Goal: Information Seeking & Learning: Learn about a topic

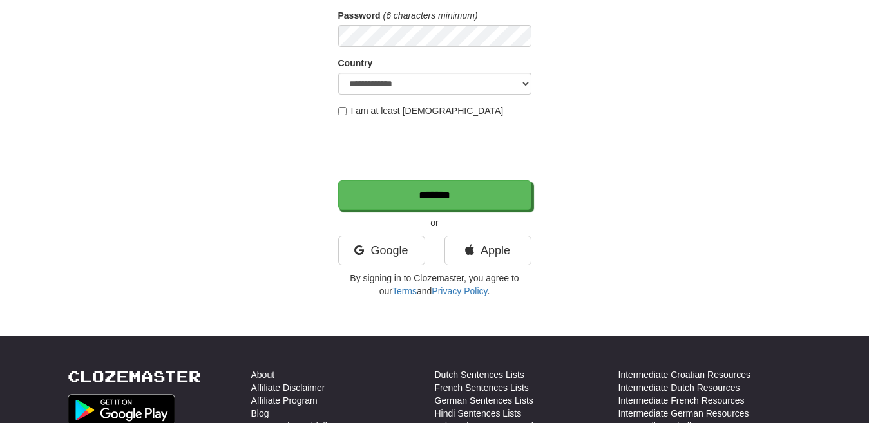
scroll to position [193, 0]
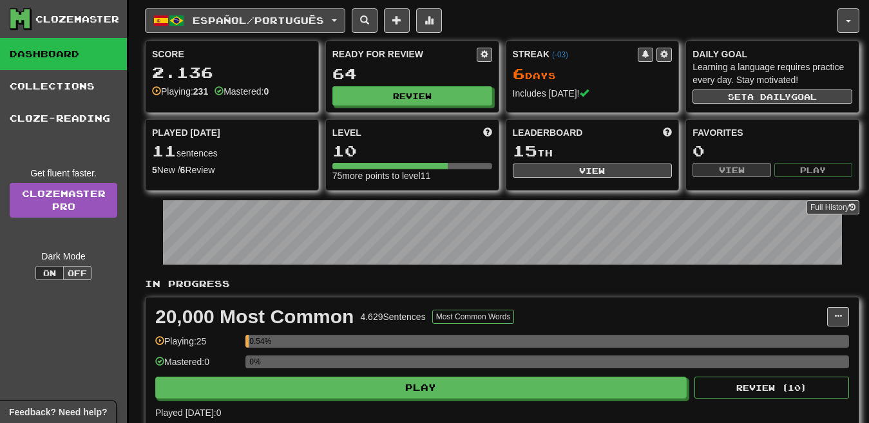
click at [234, 23] on span "Español / Português" at bounding box center [258, 20] width 131 height 11
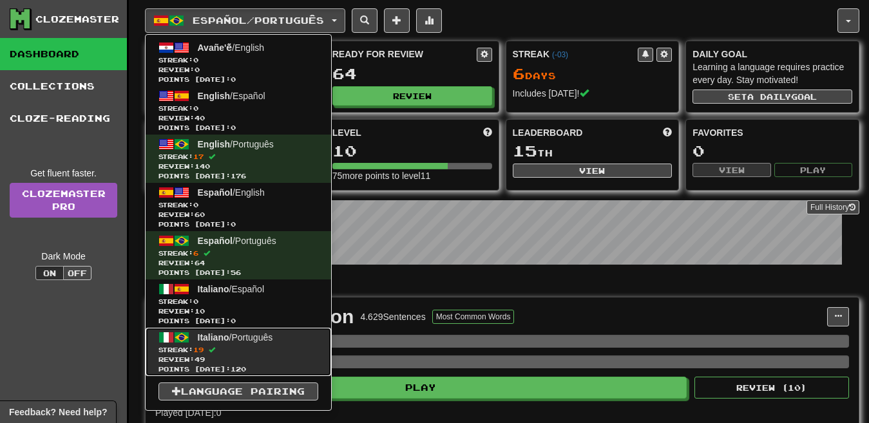
click at [268, 346] on span "Streak: 19" at bounding box center [238, 350] width 160 height 10
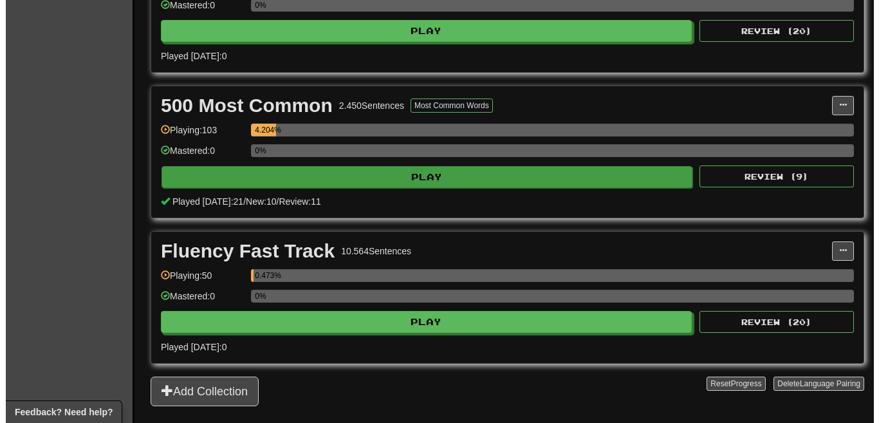
scroll to position [357, 0]
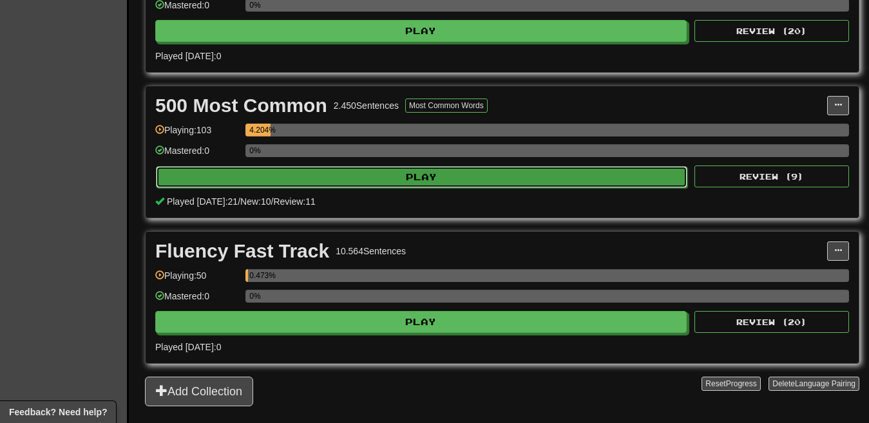
click at [514, 182] on button "Play" at bounding box center [421, 177] width 531 height 22
select select "**"
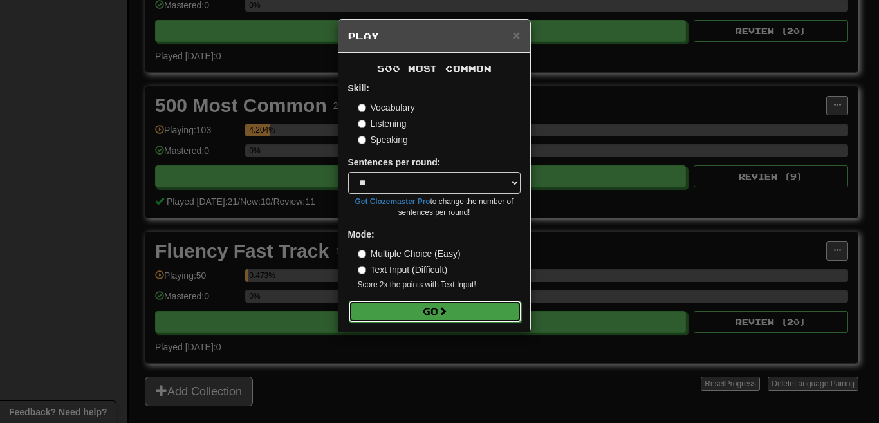
click at [467, 308] on button "Go" at bounding box center [435, 312] width 173 height 22
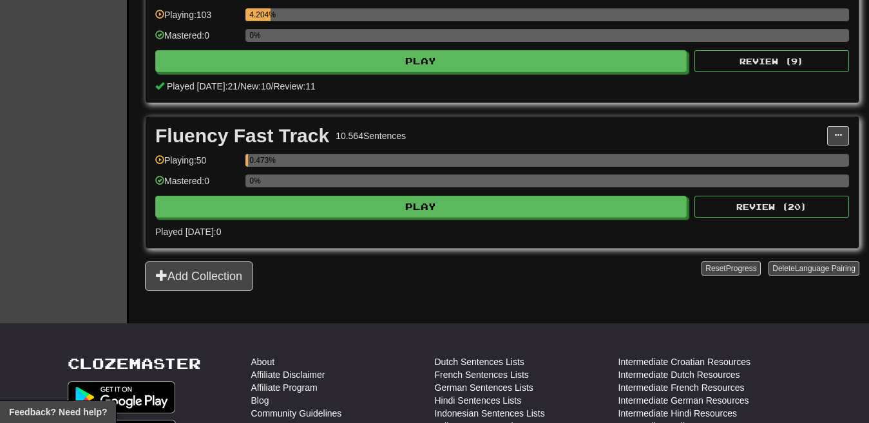
scroll to position [503, 0]
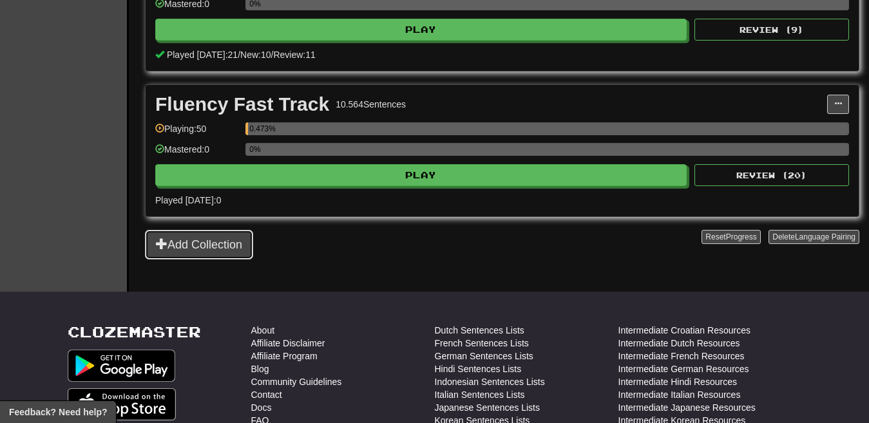
click at [240, 251] on button "Add Collection" at bounding box center [199, 245] width 108 height 30
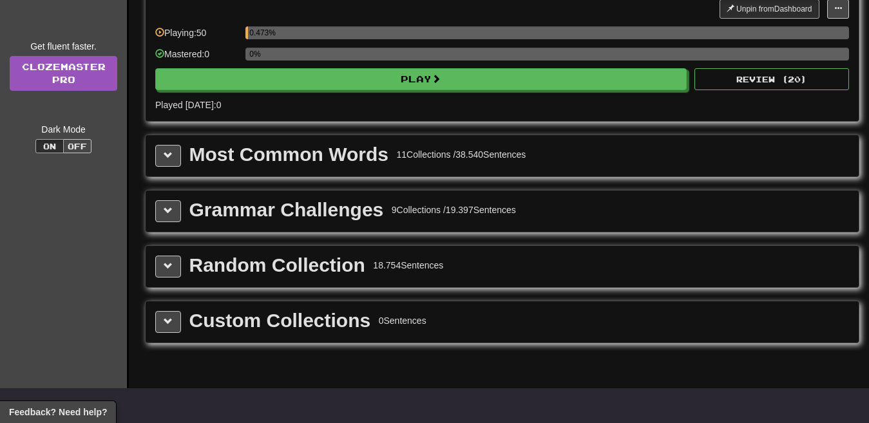
scroll to position [131, 0]
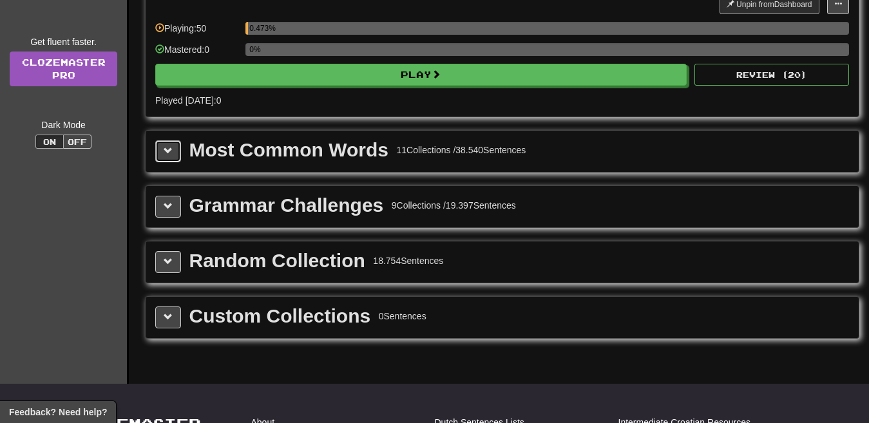
click at [170, 159] on button at bounding box center [168, 151] width 26 height 22
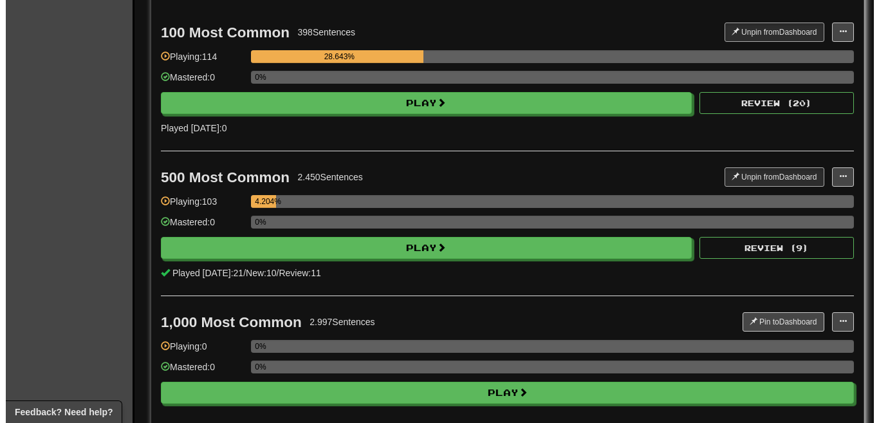
scroll to position [415, 0]
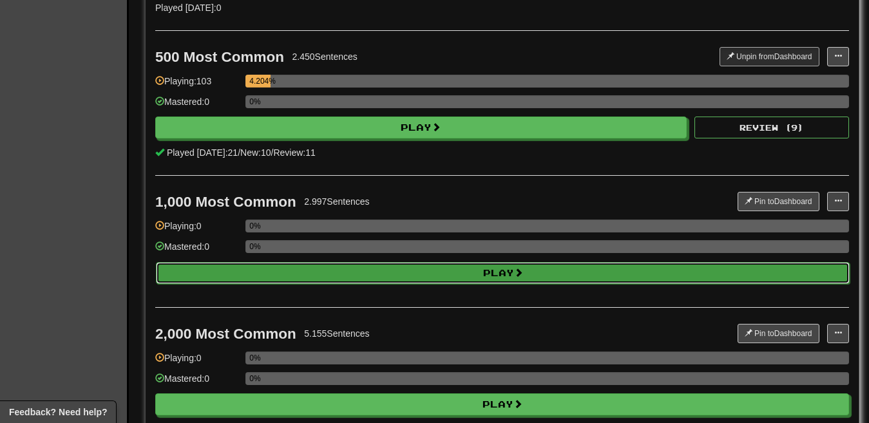
click at [397, 281] on button "Play" at bounding box center [502, 273] width 693 height 22
select select "**"
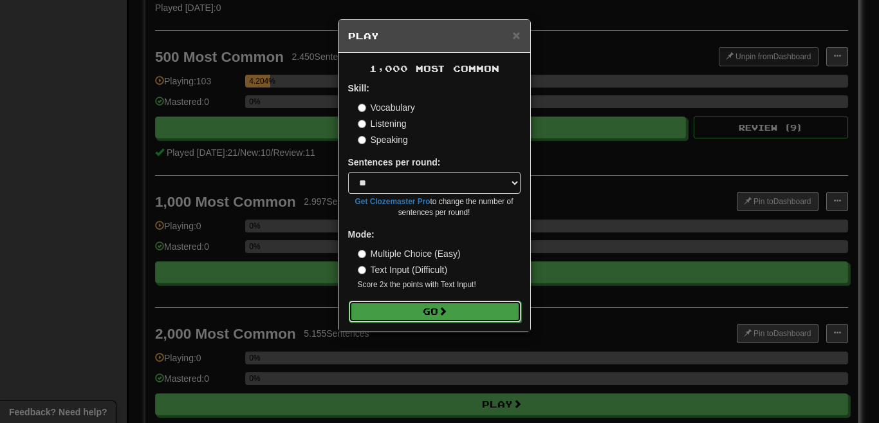
click at [446, 315] on span at bounding box center [442, 310] width 9 height 9
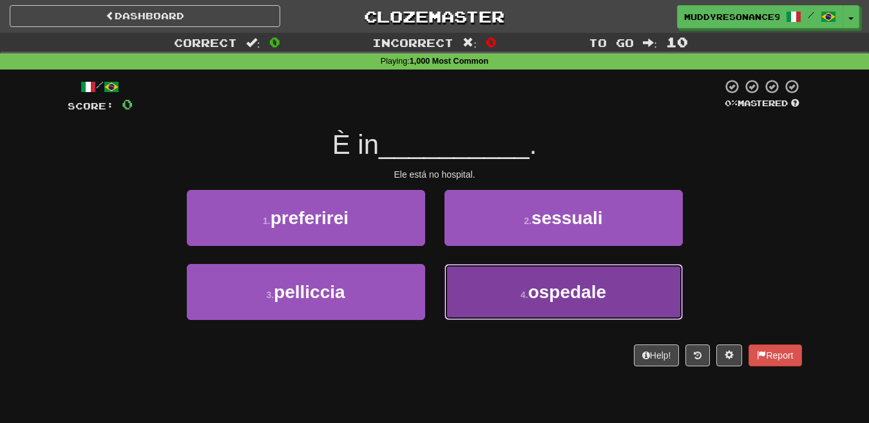
click at [528, 281] on button "4 . ospedale" at bounding box center [563, 292] width 238 height 56
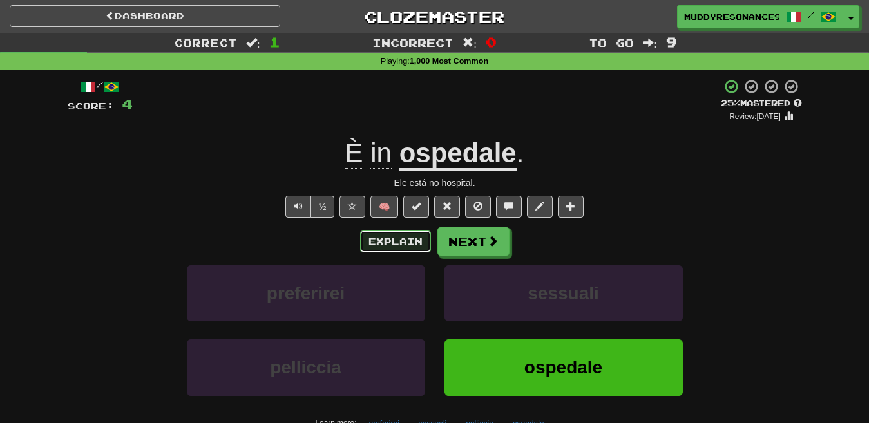
click at [395, 244] on button "Explain" at bounding box center [395, 241] width 71 height 22
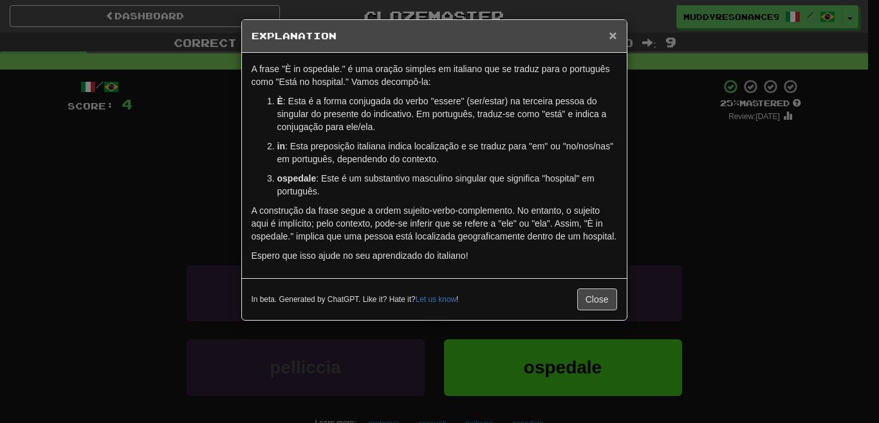
click at [613, 32] on span "×" at bounding box center [613, 35] width 8 height 15
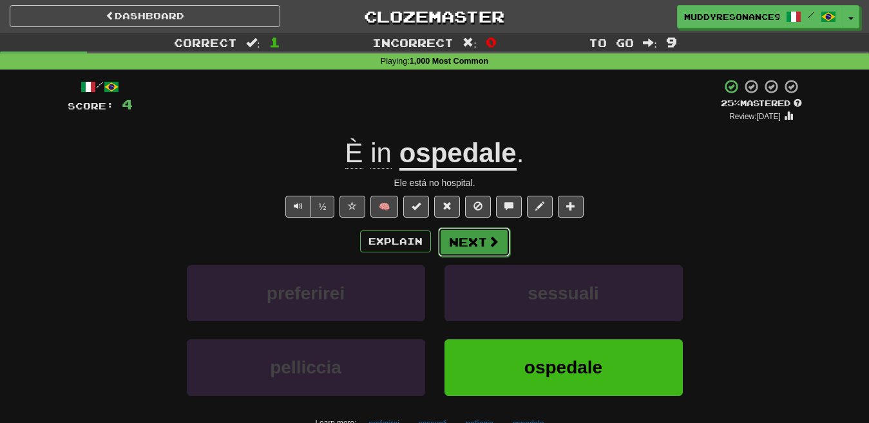
click at [466, 254] on button "Next" at bounding box center [474, 242] width 72 height 30
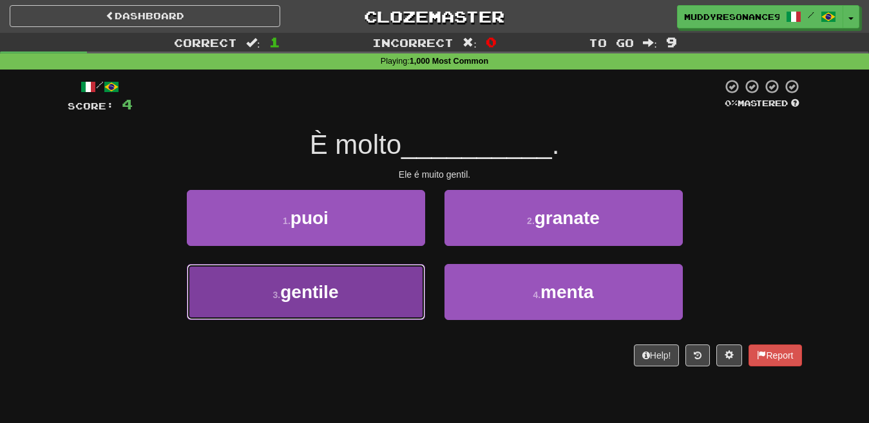
click at [381, 283] on button "3 . gentile" at bounding box center [306, 292] width 238 height 56
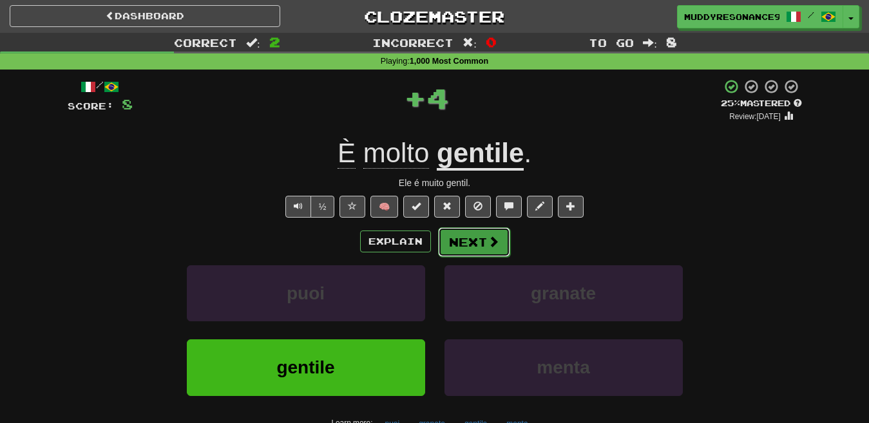
click at [469, 236] on button "Next" at bounding box center [474, 242] width 72 height 30
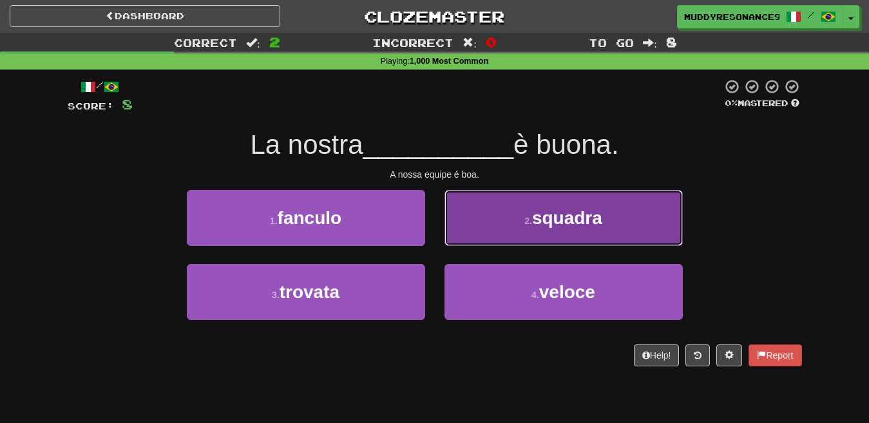
click at [537, 212] on span "squadra" at bounding box center [567, 218] width 70 height 20
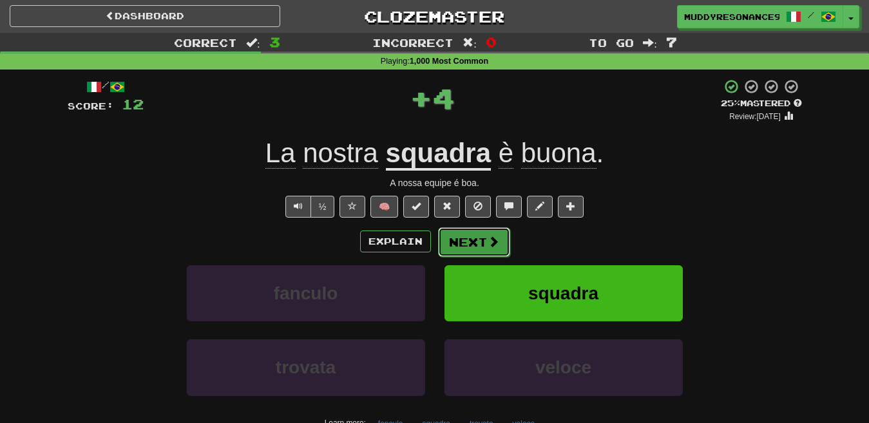
click at [478, 237] on button "Next" at bounding box center [474, 242] width 72 height 30
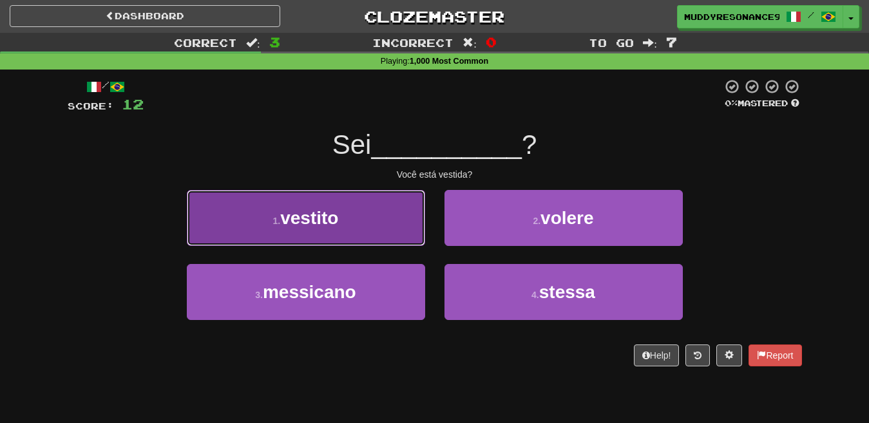
click at [401, 202] on button "1 . vestito" at bounding box center [306, 218] width 238 height 56
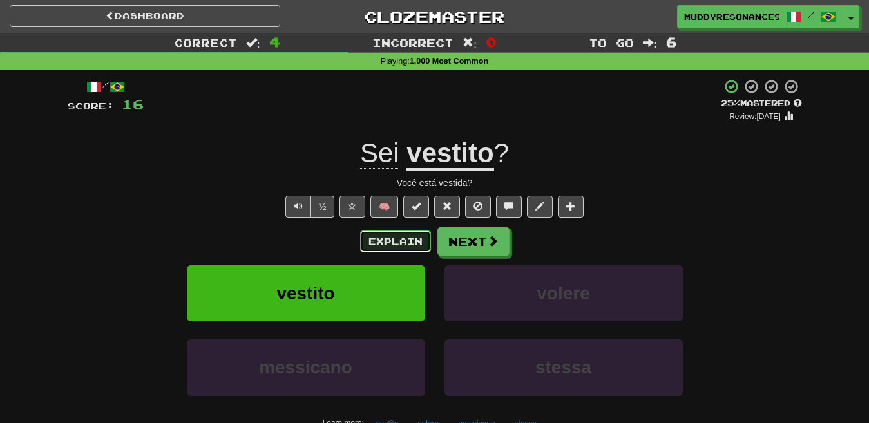
click at [408, 239] on button "Explain" at bounding box center [395, 241] width 71 height 22
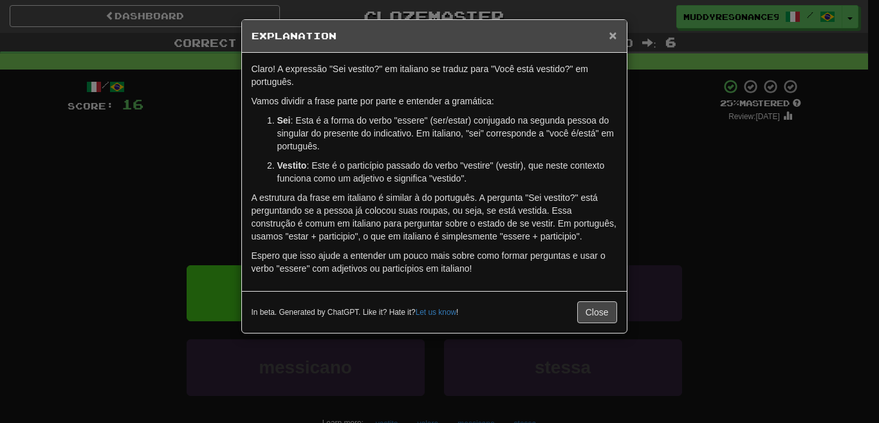
click at [609, 33] on span "×" at bounding box center [613, 35] width 8 height 15
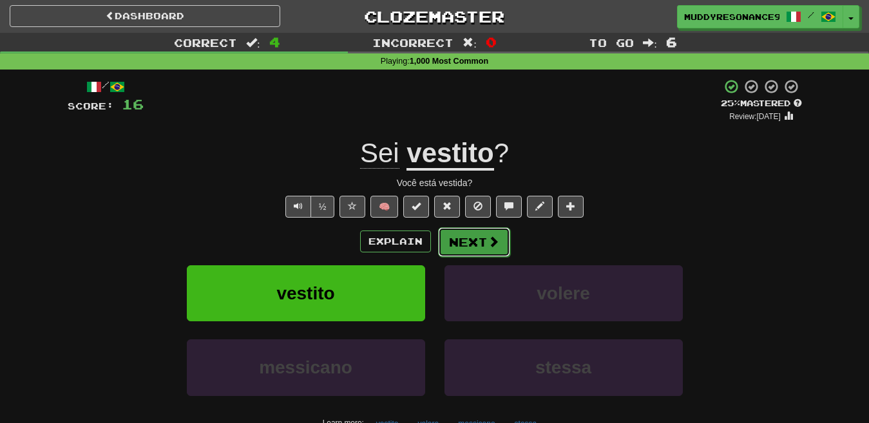
click at [455, 247] on button "Next" at bounding box center [474, 242] width 72 height 30
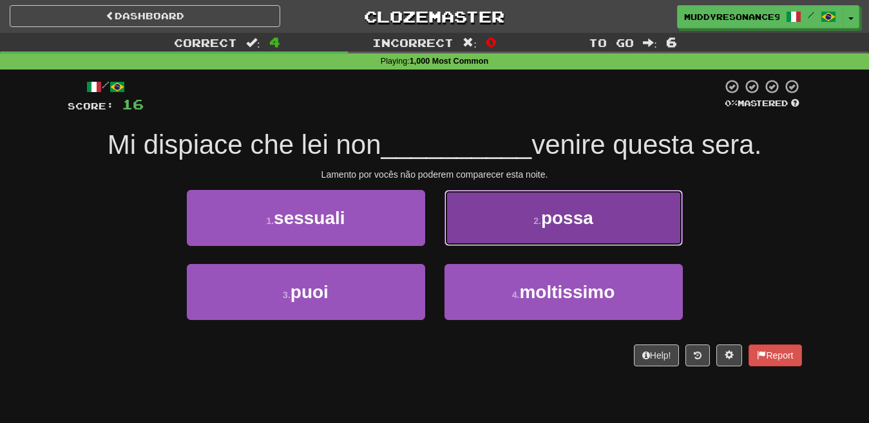
click at [536, 206] on button "2 . possa" at bounding box center [563, 218] width 238 height 56
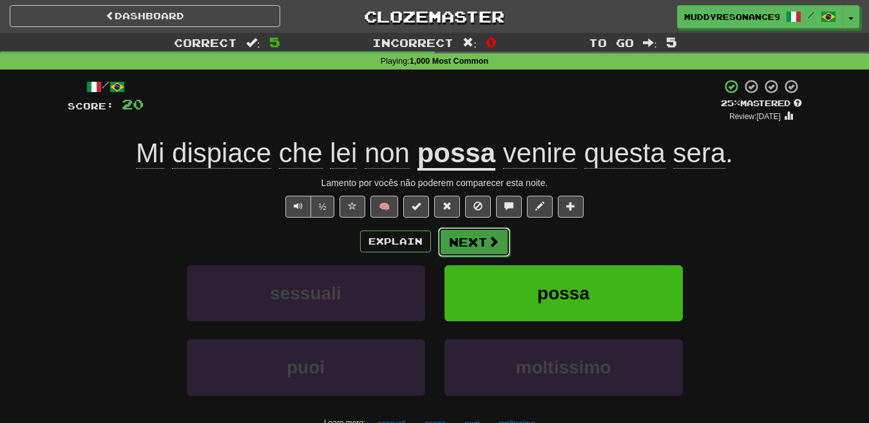
click at [477, 233] on button "Next" at bounding box center [474, 242] width 72 height 30
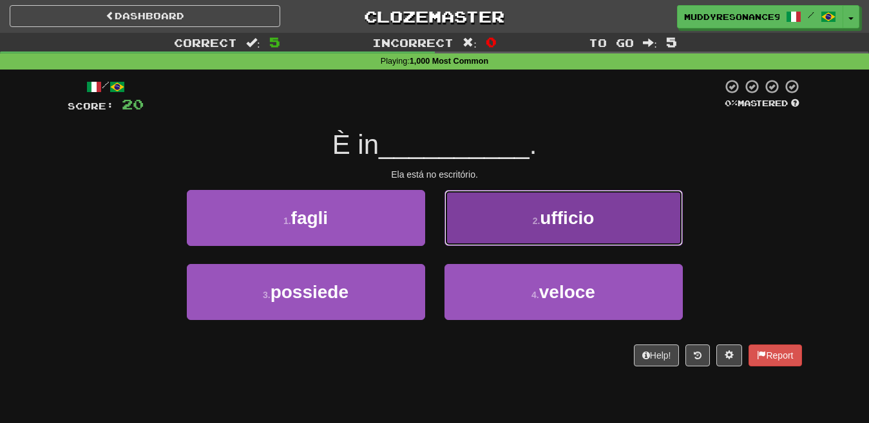
click at [547, 228] on button "2 . ufficio" at bounding box center [563, 218] width 238 height 56
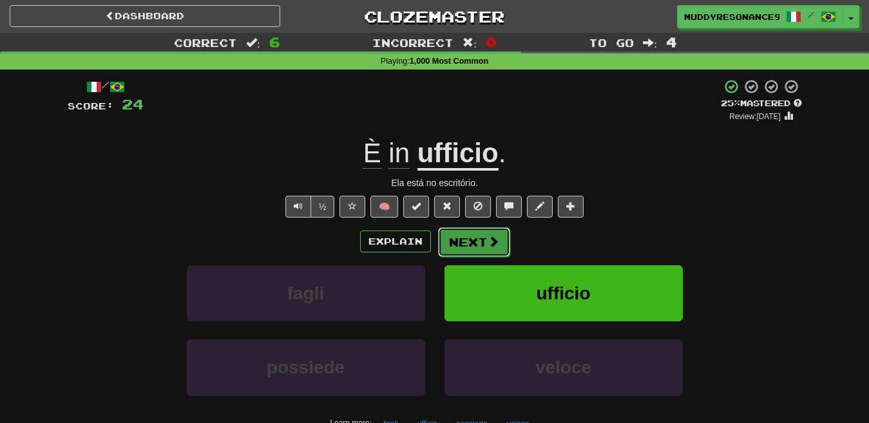
click at [484, 238] on button "Next" at bounding box center [474, 242] width 72 height 30
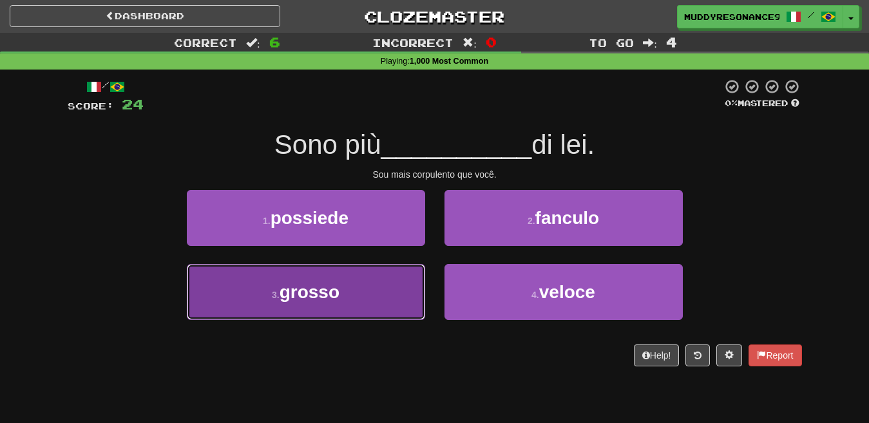
click at [355, 301] on button "3 . grosso" at bounding box center [306, 292] width 238 height 56
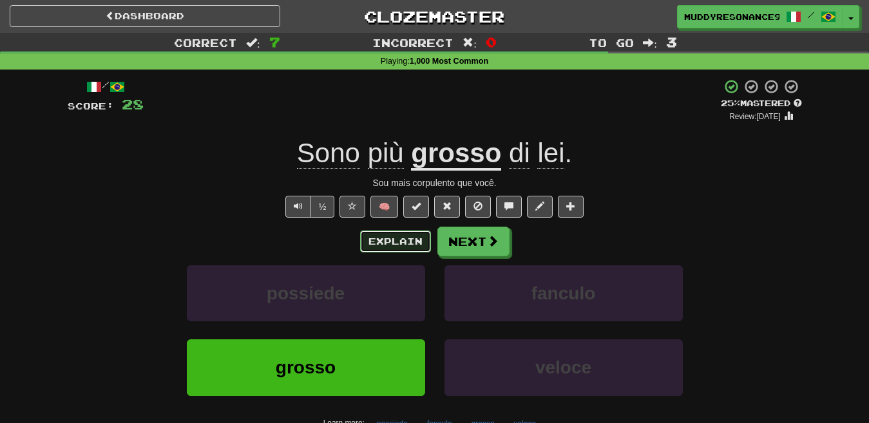
click at [395, 233] on button "Explain" at bounding box center [395, 241] width 71 height 22
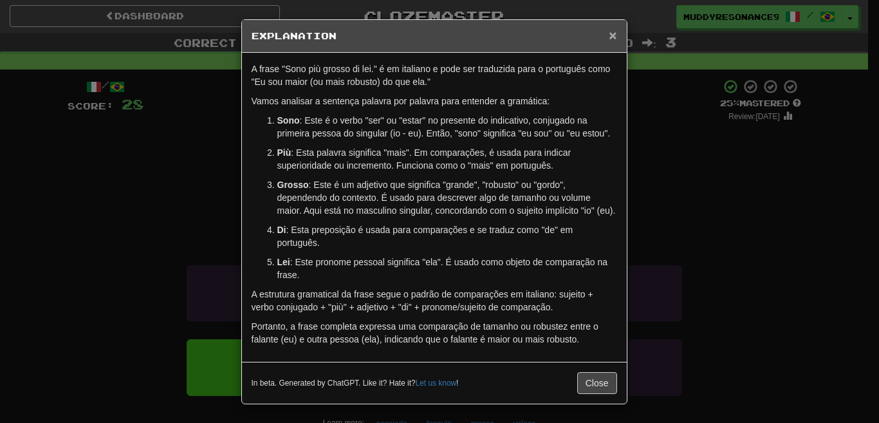
click at [609, 33] on span "×" at bounding box center [613, 35] width 8 height 15
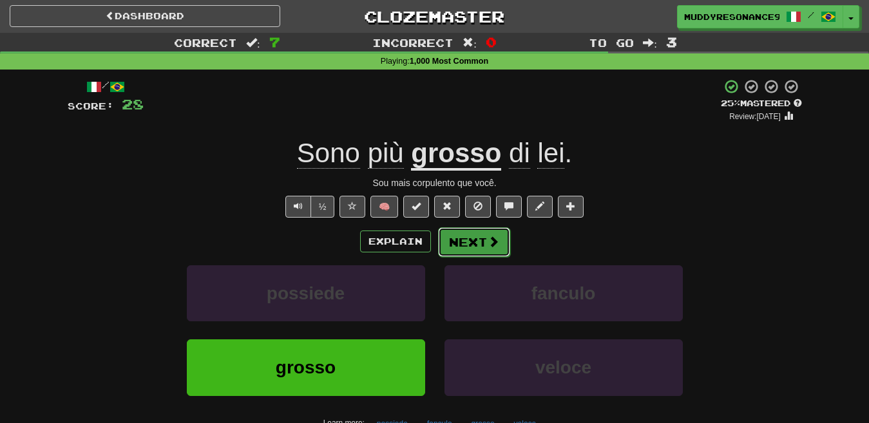
click at [487, 245] on span at bounding box center [493, 242] width 12 height 12
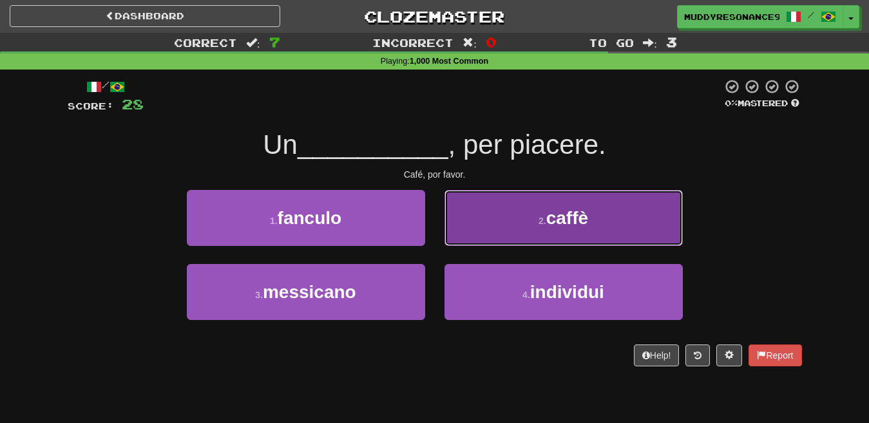
click at [542, 231] on button "2 . caffè" at bounding box center [563, 218] width 238 height 56
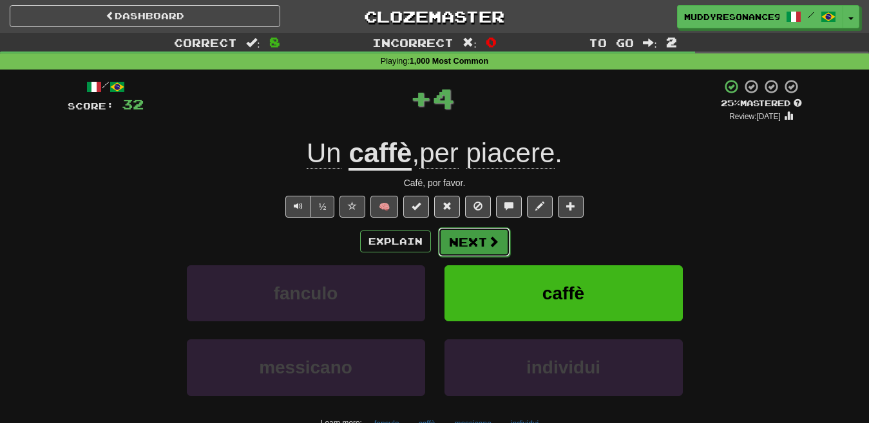
click at [475, 243] on button "Next" at bounding box center [474, 242] width 72 height 30
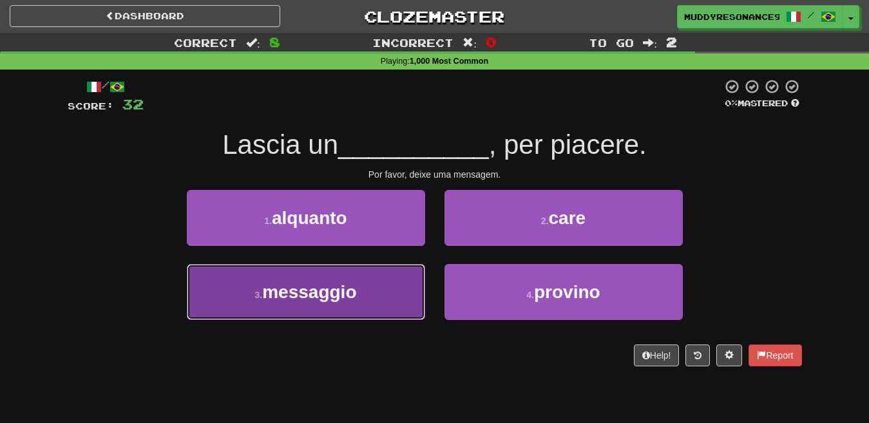
click at [397, 292] on button "3 . messaggio" at bounding box center [306, 292] width 238 height 56
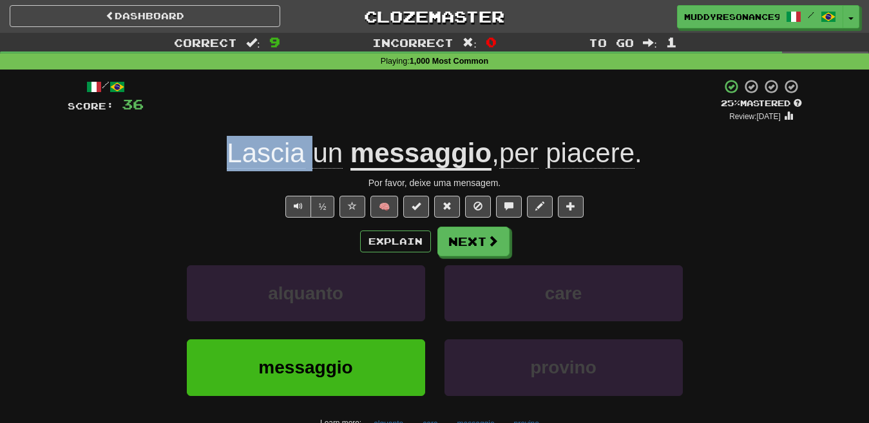
drag, startPoint x: 205, startPoint y: 161, endPoint x: 306, endPoint y: 163, distance: 101.1
click at [306, 163] on div "Lascia un messaggio , per piacere ." at bounding box center [435, 153] width 734 height 35
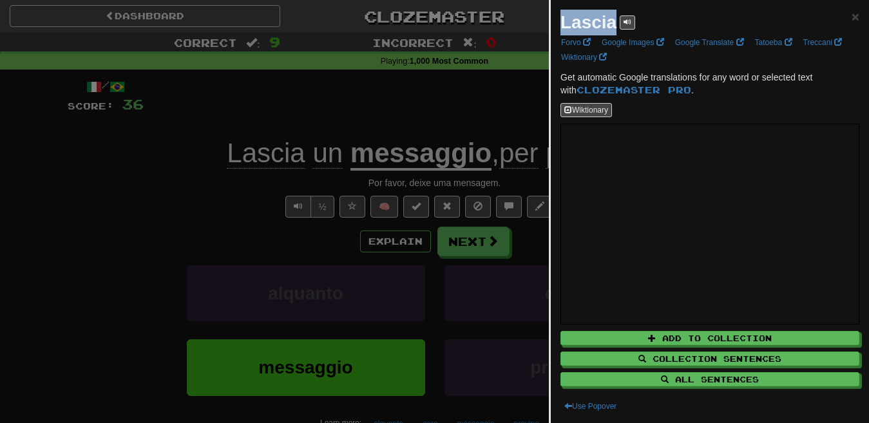
drag, startPoint x: 616, startPoint y: 23, endPoint x: 558, endPoint y: 23, distance: 57.9
click at [558, 23] on div "Lascia × Forvo Google Images Google Translate Tatoeba Treccani Wiktionary Get a…" at bounding box center [709, 211] width 318 height 423
click at [561, 44] on icon at bounding box center [557, 43] width 11 height 10
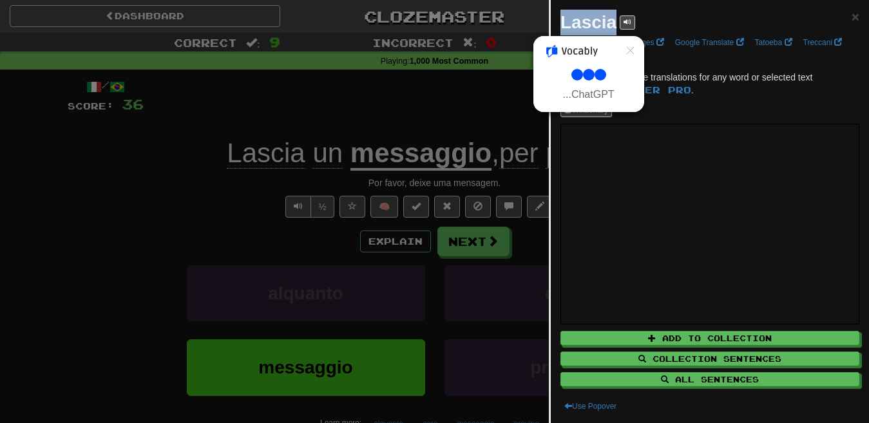
select select "**"
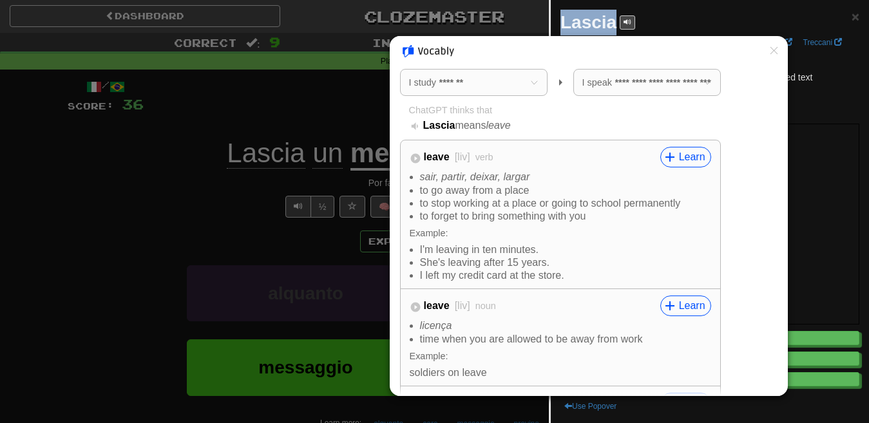
click at [445, 88] on select "**********" at bounding box center [473, 82] width 147 height 27
select select "**"
click at [400, 69] on select "**********" at bounding box center [473, 82] width 147 height 27
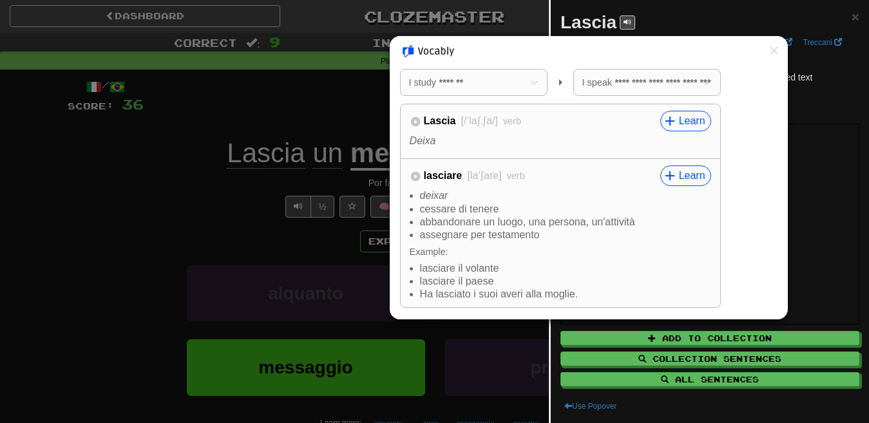
click at [359, 97] on div at bounding box center [434, 211] width 869 height 423
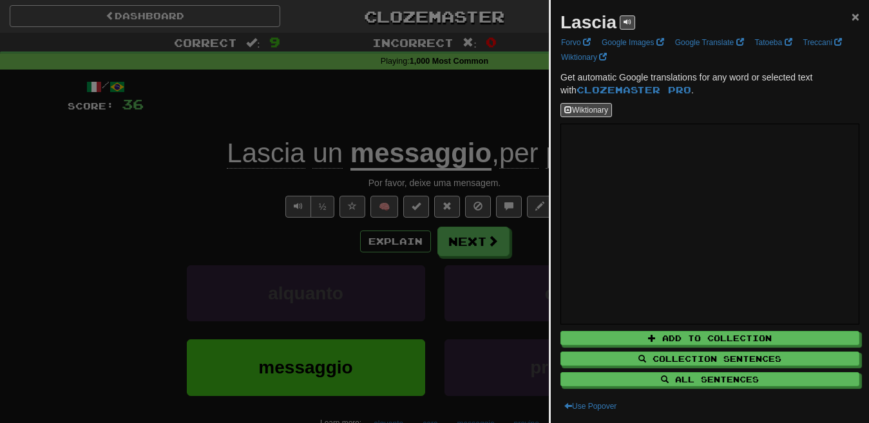
click at [851, 19] on span "×" at bounding box center [855, 16] width 8 height 15
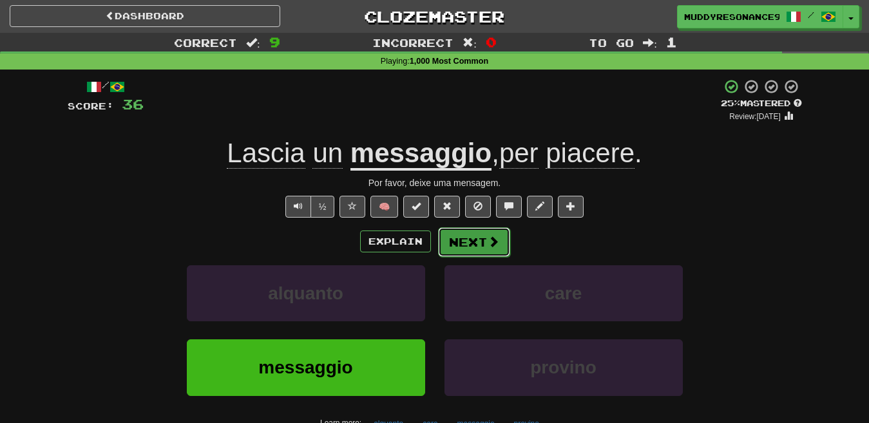
click at [491, 243] on span at bounding box center [493, 242] width 12 height 12
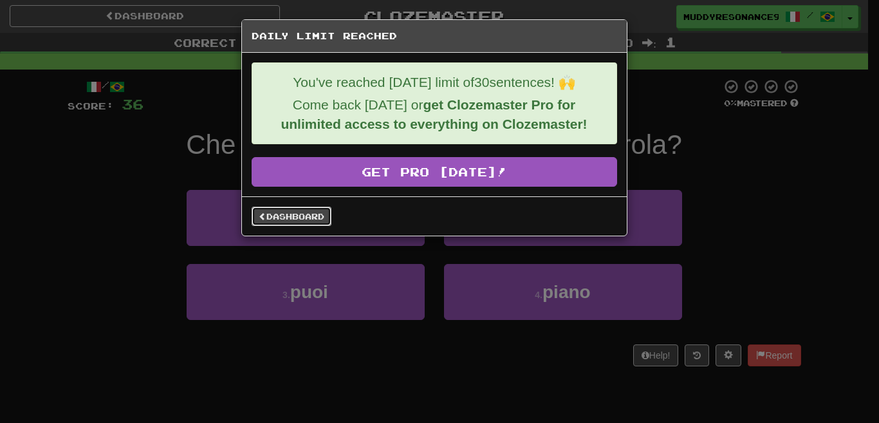
click at [313, 215] on link "Dashboard" at bounding box center [292, 216] width 80 height 19
